Goal: Register for event/course

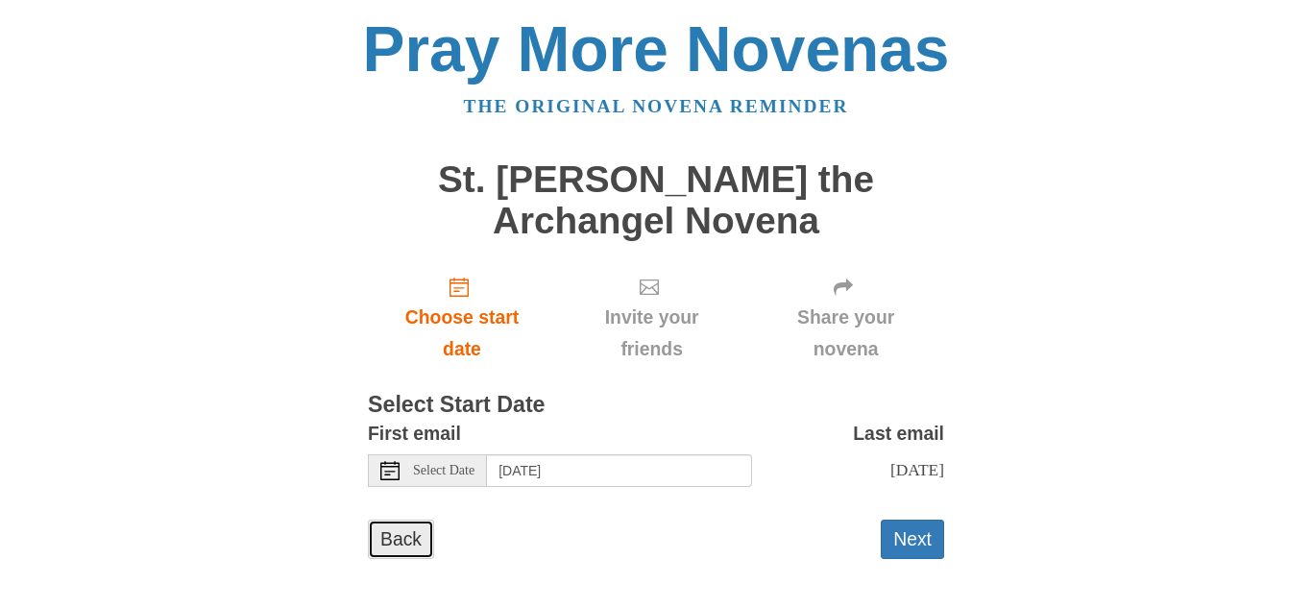
click at [386, 551] on link "Back" at bounding box center [401, 539] width 66 height 39
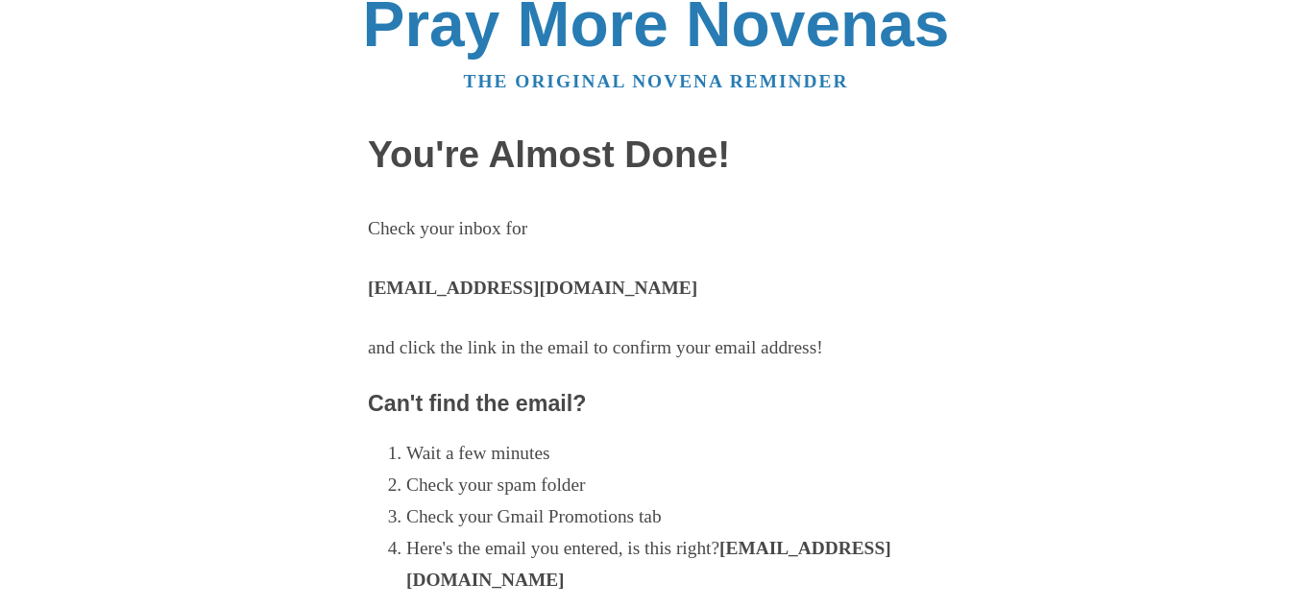
scroll to position [24, 0]
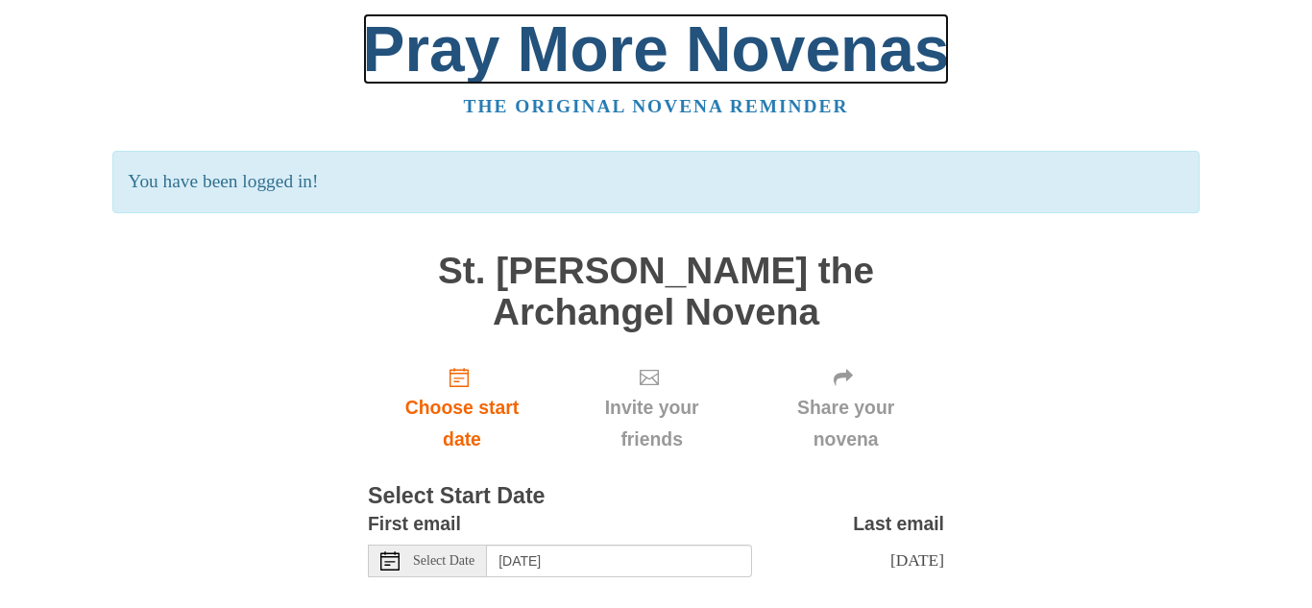
click at [613, 38] on link "Pray More Novenas" at bounding box center [656, 48] width 587 height 71
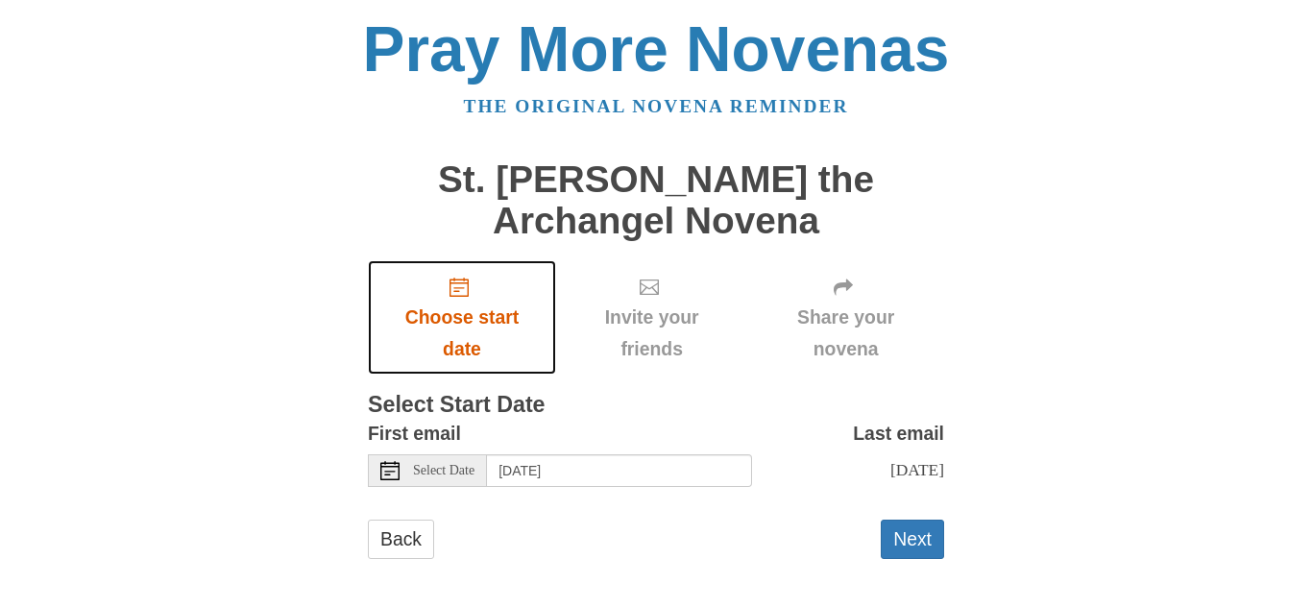
click at [459, 328] on span "Choose start date" at bounding box center [462, 333] width 150 height 63
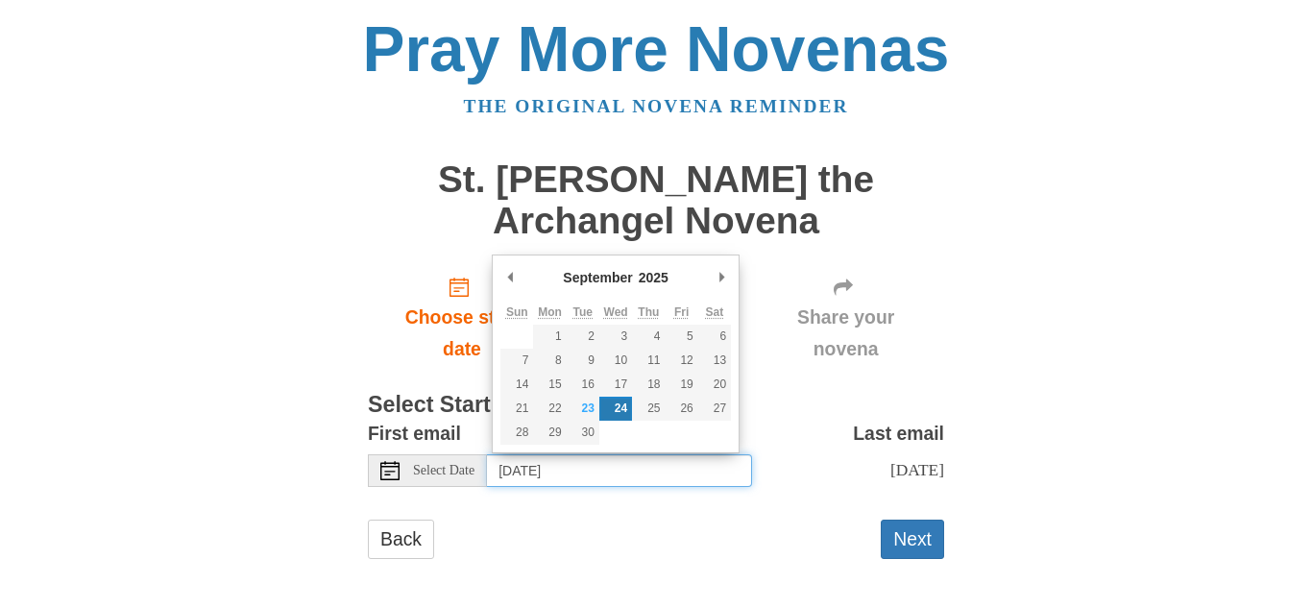
click at [667, 466] on input "[DATE]" at bounding box center [619, 470] width 265 height 33
type input "Tuesday, September 23rd"
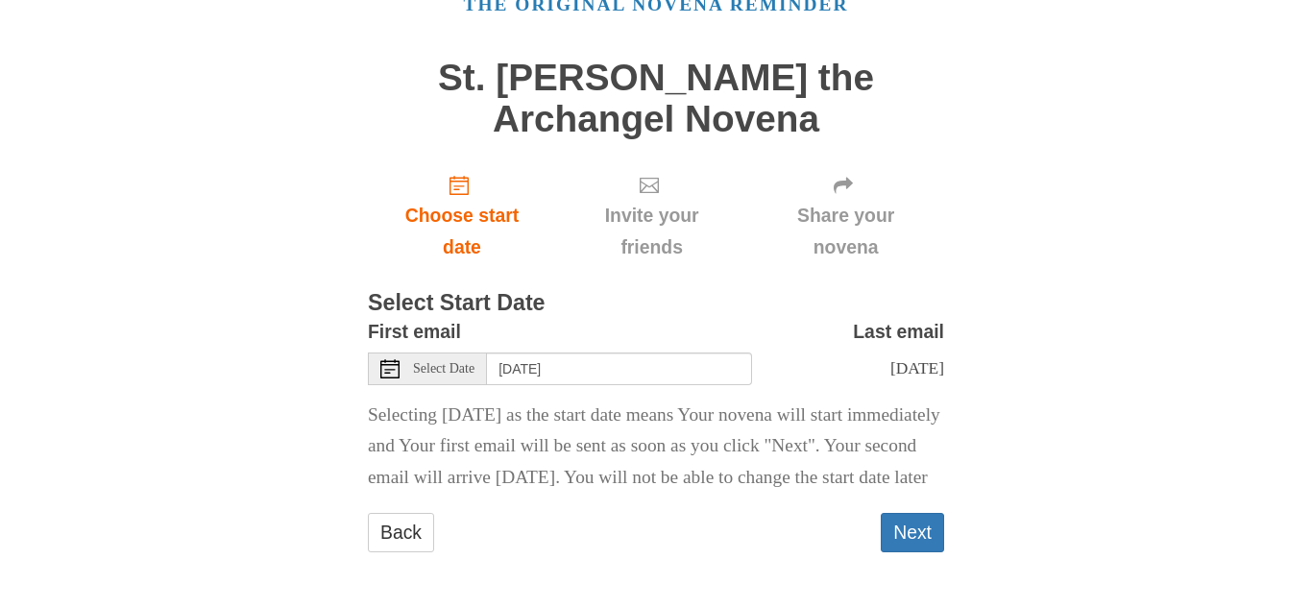
scroll to position [133, 0]
click at [899, 535] on button "Next" at bounding box center [912, 532] width 63 height 39
